Goal: Find specific page/section: Find specific page/section

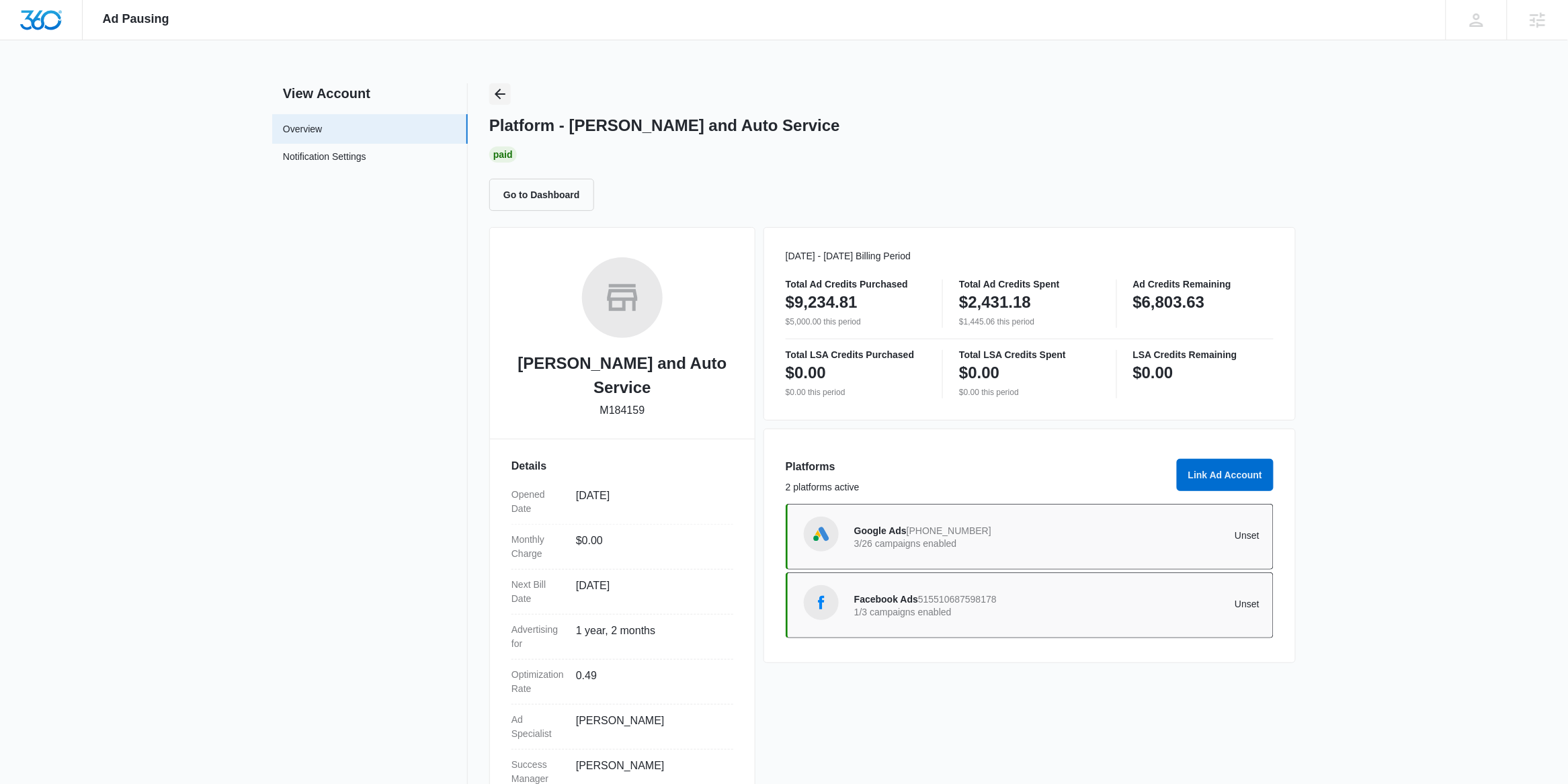
click at [498, 93] on icon "Back" at bounding box center [500, 94] width 11 height 11
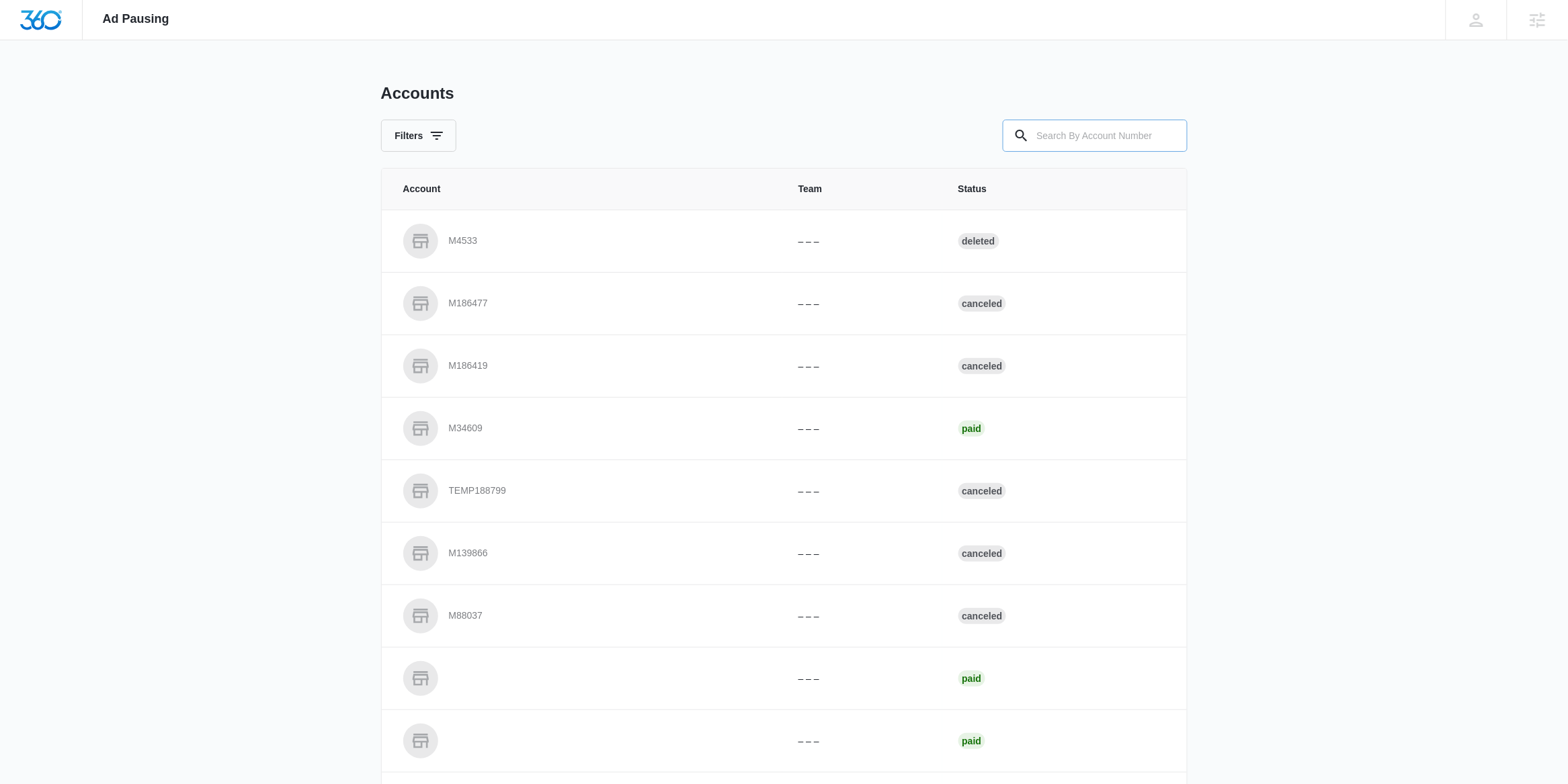
click at [1077, 141] on input "text" at bounding box center [1095, 136] width 185 height 32
paste input "M5158"
type input "M5158"
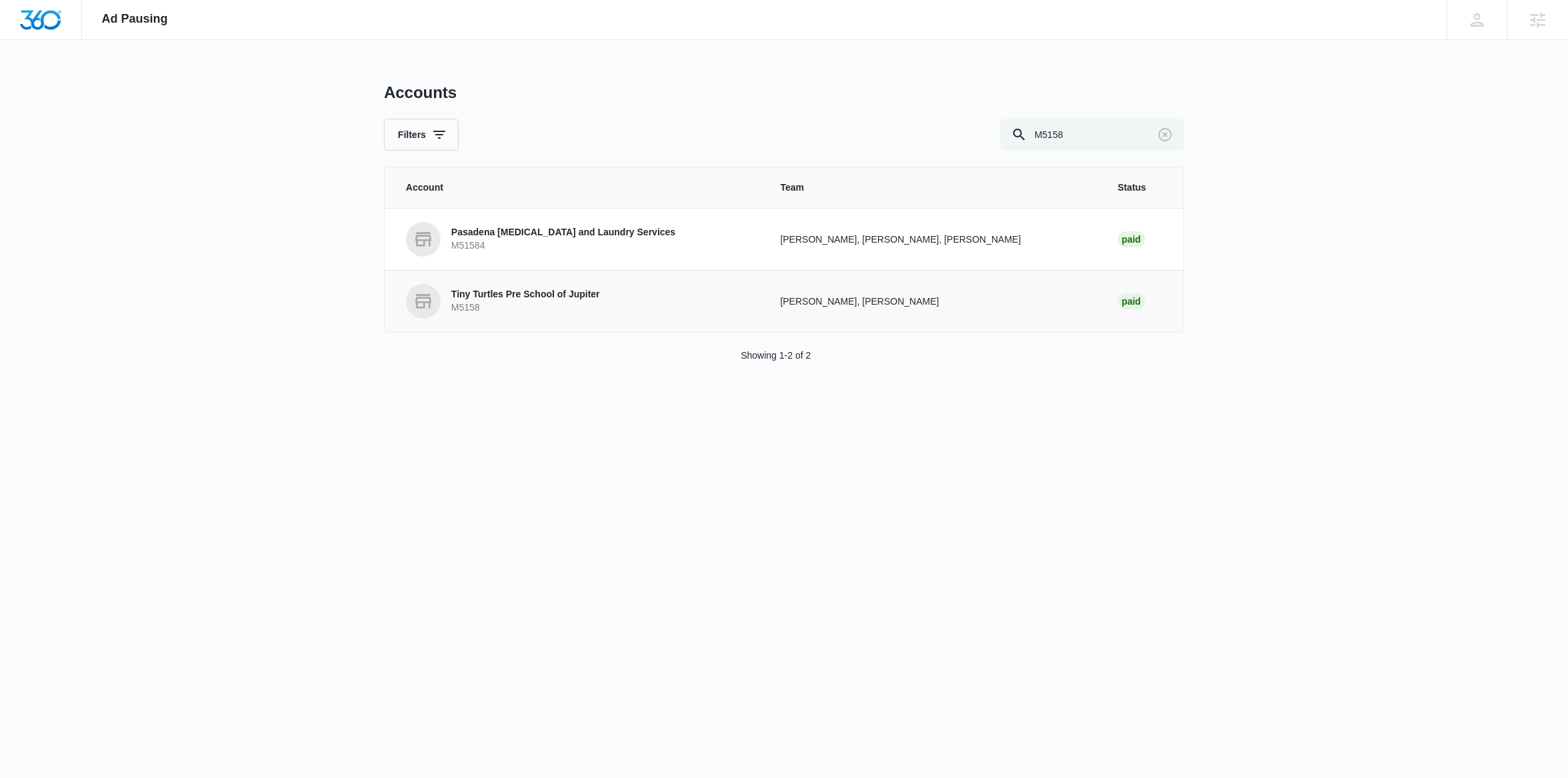
click at [484, 301] on p "M5158" at bounding box center [525, 308] width 148 height 14
